Goal: Task Accomplishment & Management: Use online tool/utility

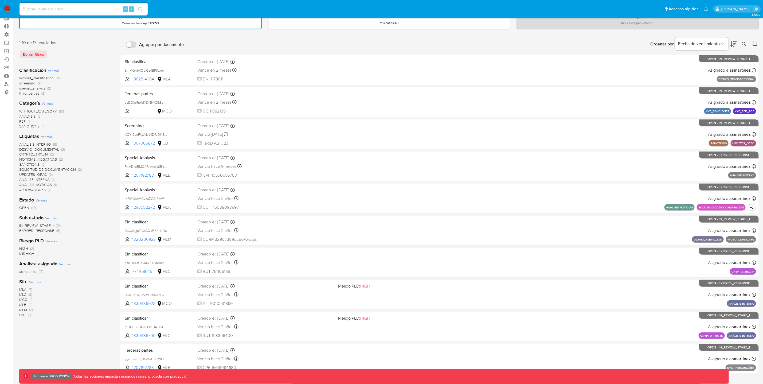
scroll to position [26, 0]
click at [25, 289] on span "MLA" at bounding box center [22, 289] width 7 height 5
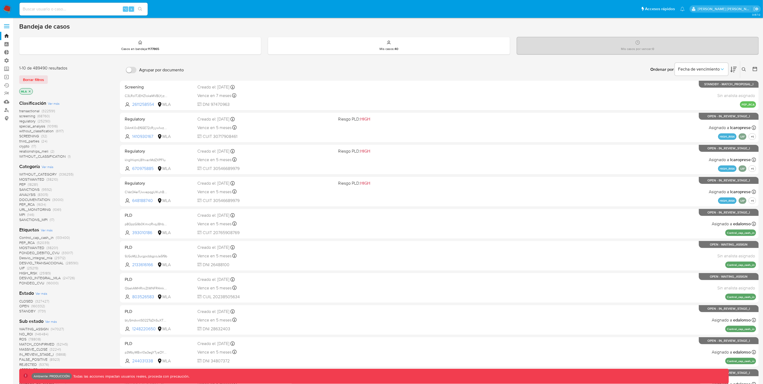
click at [30, 91] on icon "close-filter" at bounding box center [29, 91] width 3 height 3
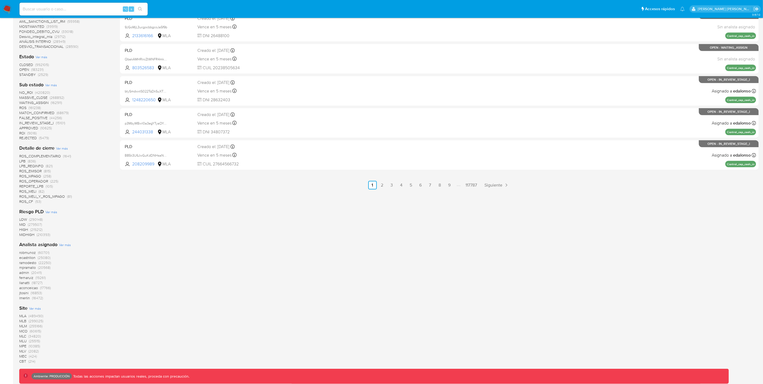
scroll to position [229, 0]
